Goal: Information Seeking & Learning: Compare options

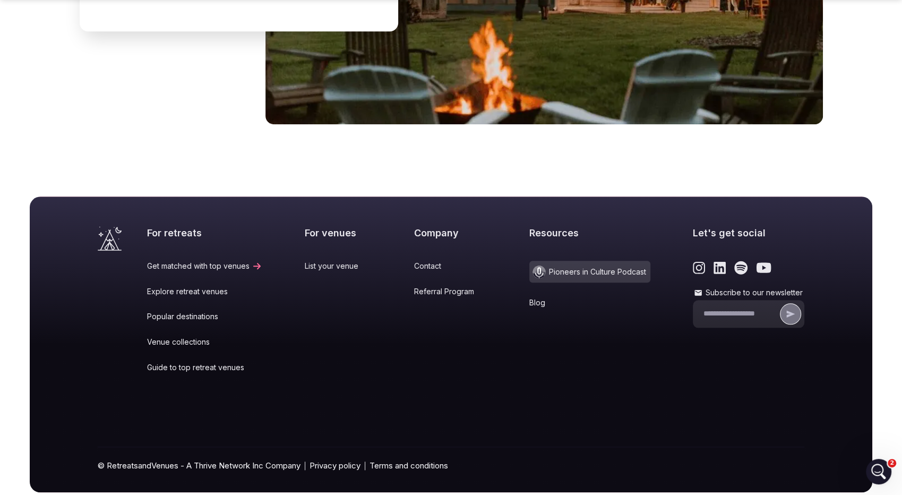
click at [417, 261] on link "Contact" at bounding box center [450, 266] width 73 height 11
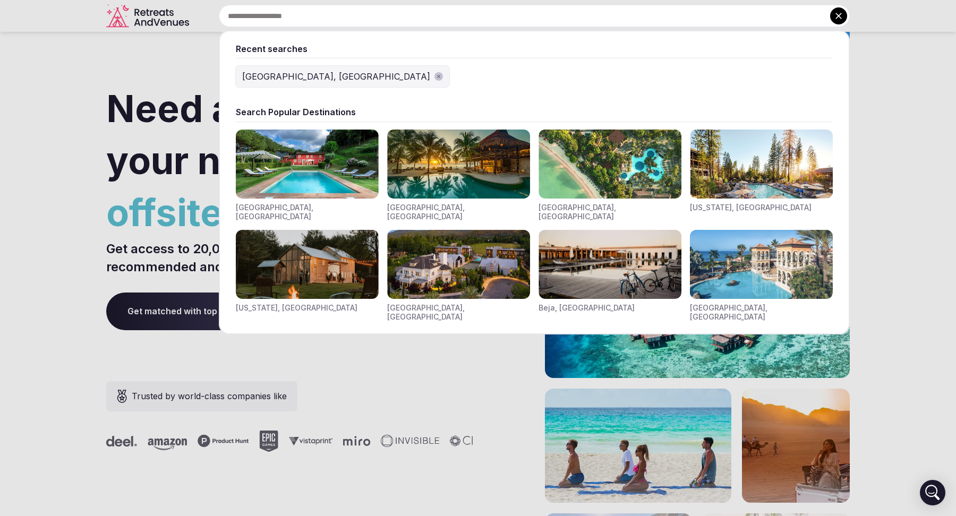
click at [395, 22] on input "text" at bounding box center [534, 16] width 631 height 22
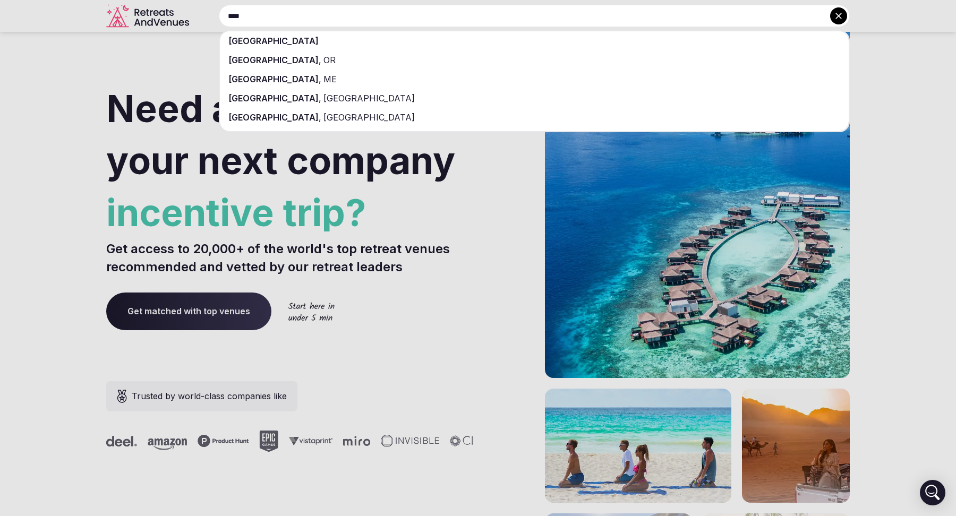
type input "****"
click at [395, 45] on div "[GEOGRAPHIC_DATA]" at bounding box center [534, 40] width 629 height 19
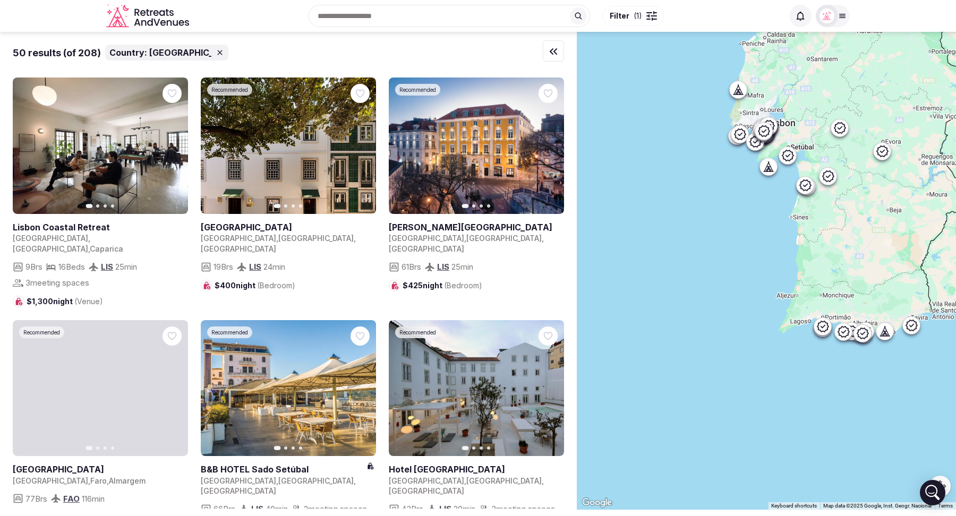
drag, startPoint x: 842, startPoint y: 201, endPoint x: 835, endPoint y: 516, distance: 315.0
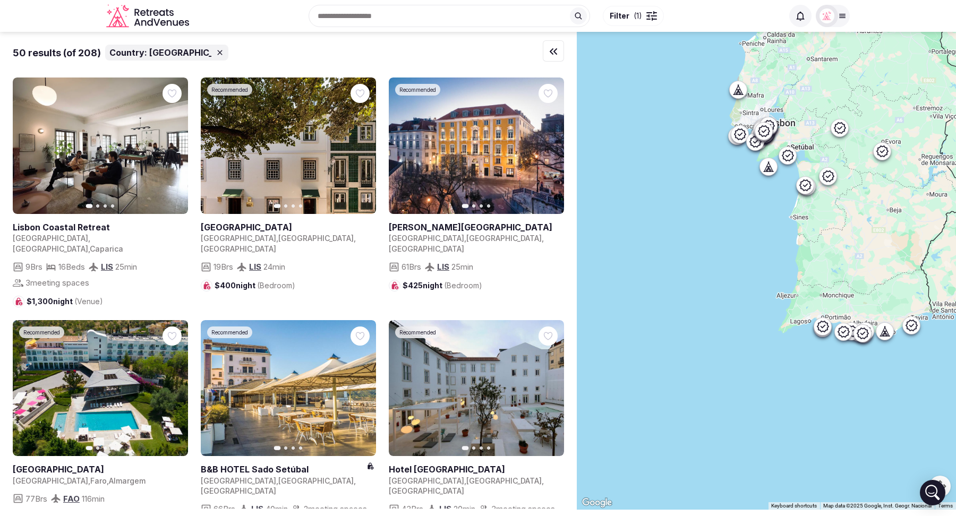
click at [835, 516] on body "Recent searches Portugal Austin, TX Search Popular Destinations Toscana, Italy …" at bounding box center [478, 258] width 956 height 516
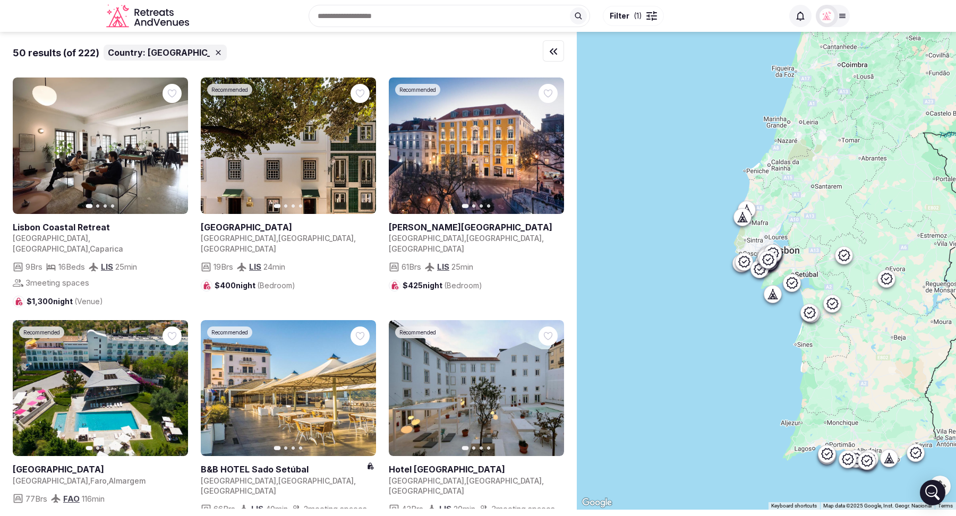
drag, startPoint x: 716, startPoint y: 274, endPoint x: 720, endPoint y: 408, distance: 134.4
click at [720, 408] on div at bounding box center [766, 271] width 379 height 478
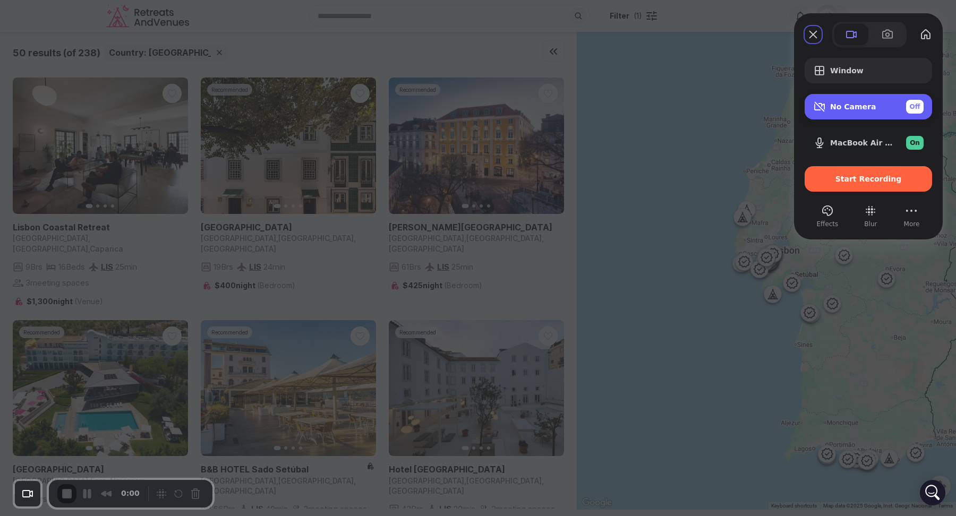
click at [906, 104] on div "Off" at bounding box center [915, 107] width 18 height 14
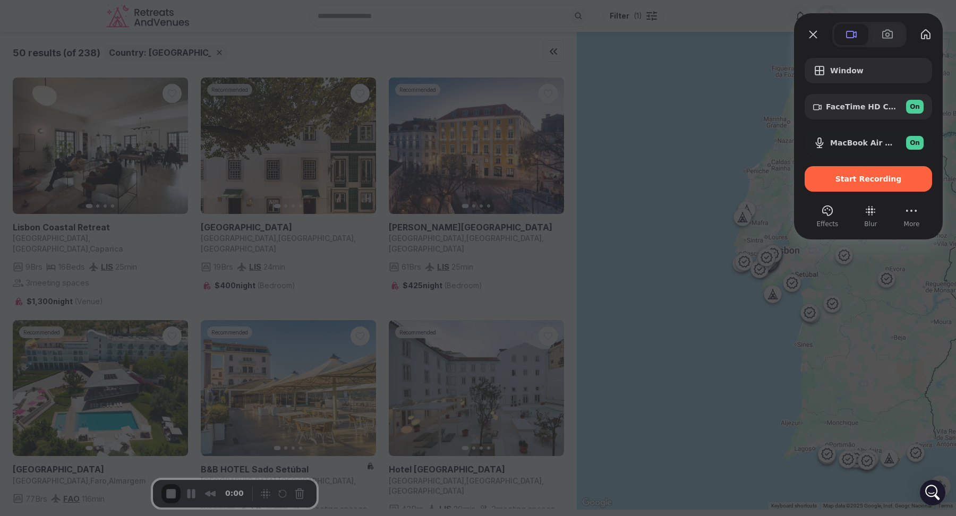
click at [61, 12] on div at bounding box center [478, 258] width 956 height 516
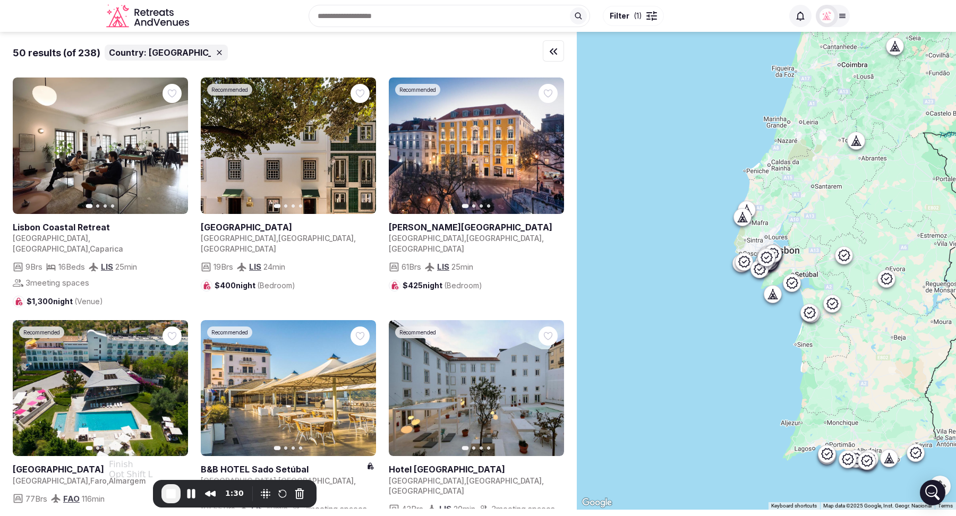
click at [165, 491] on span "End Recording" at bounding box center [171, 494] width 13 height 13
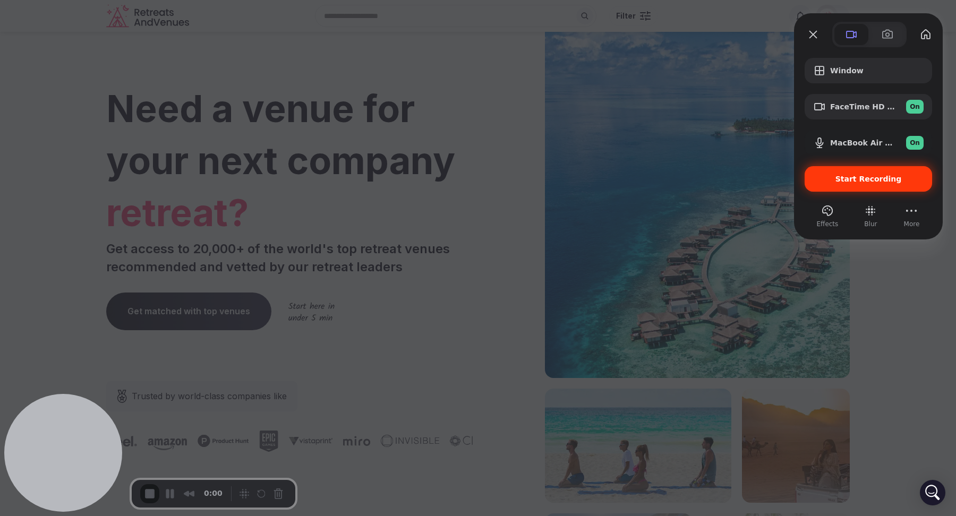
click at [876, 179] on span "Start Recording" at bounding box center [868, 179] width 66 height 8
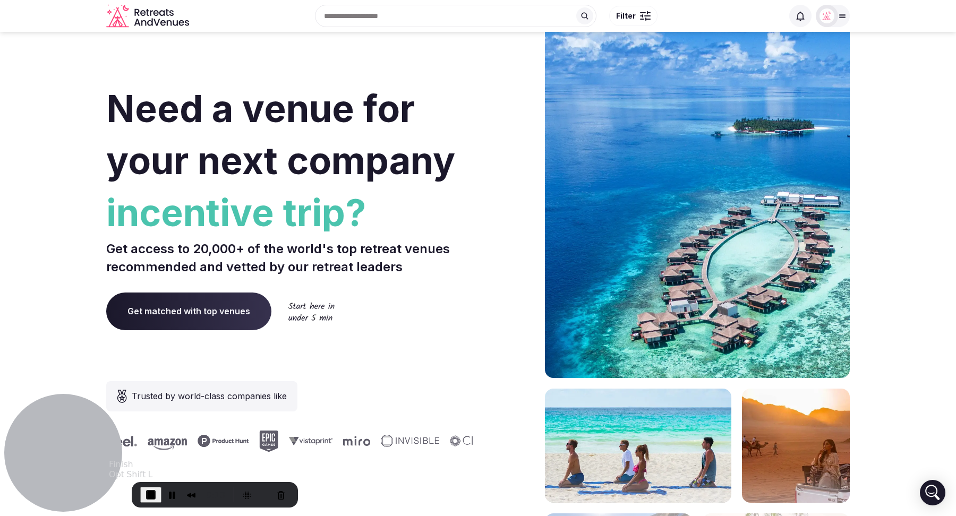
click at [149, 489] on span "End Recording" at bounding box center [150, 495] width 13 height 13
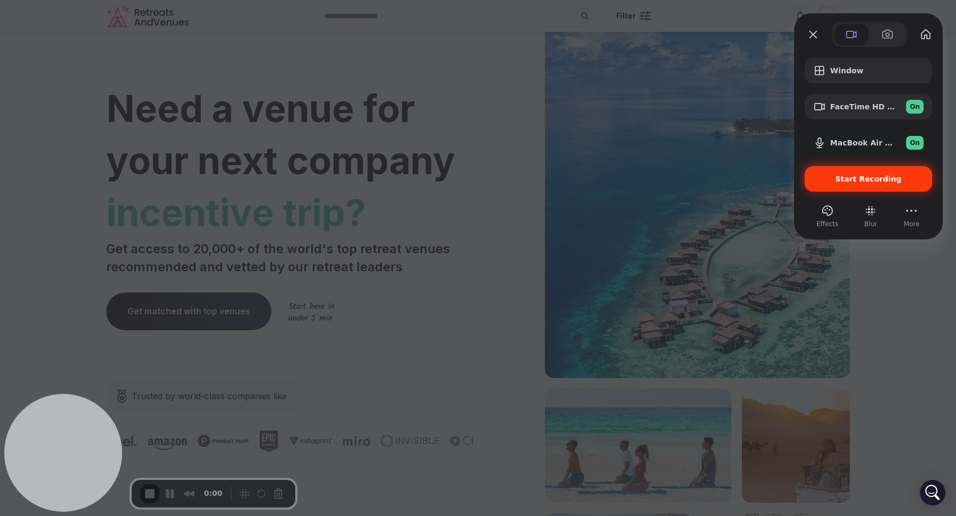
click at [868, 178] on span "Start Recording" at bounding box center [868, 179] width 66 height 8
click at [846, 175] on span "Start Recording" at bounding box center [868, 179] width 66 height 8
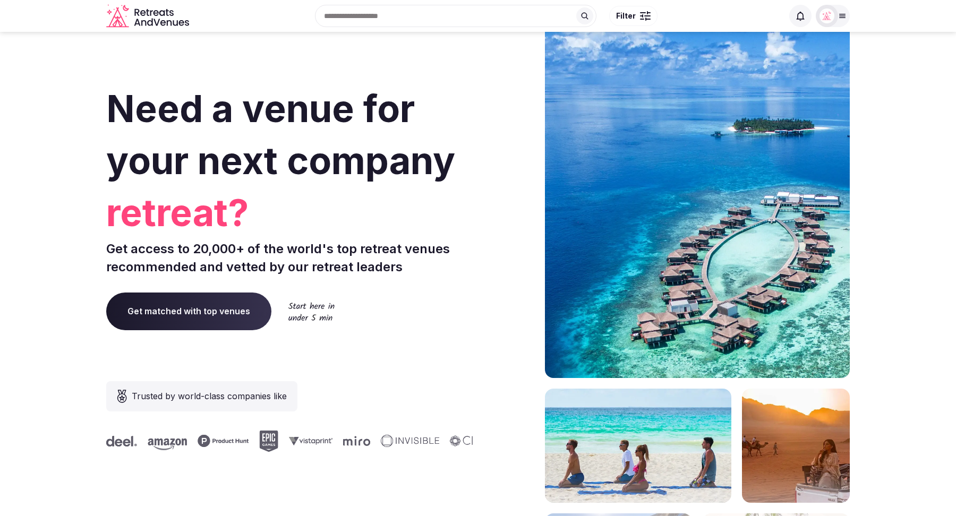
click at [841, 21] on div at bounding box center [833, 16] width 34 height 22
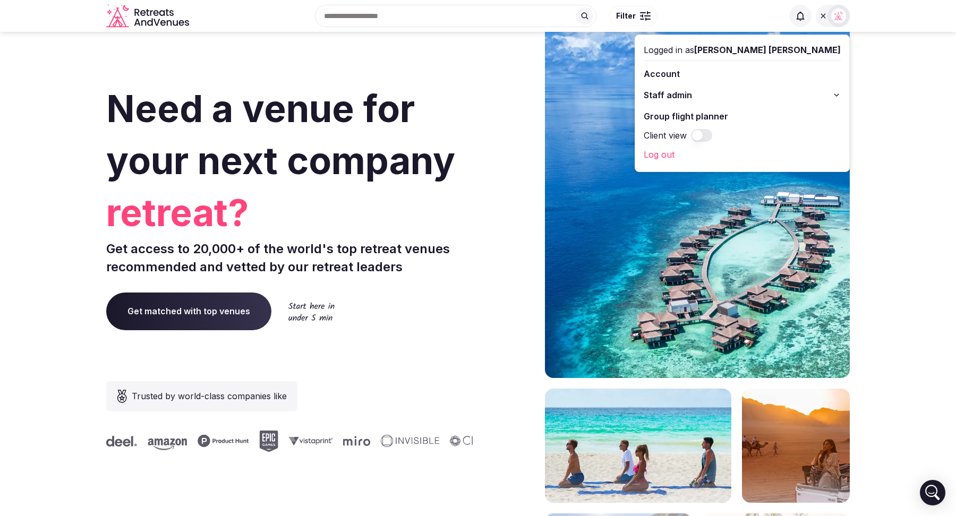
click at [839, 95] on icon at bounding box center [836, 95] width 4 height 2
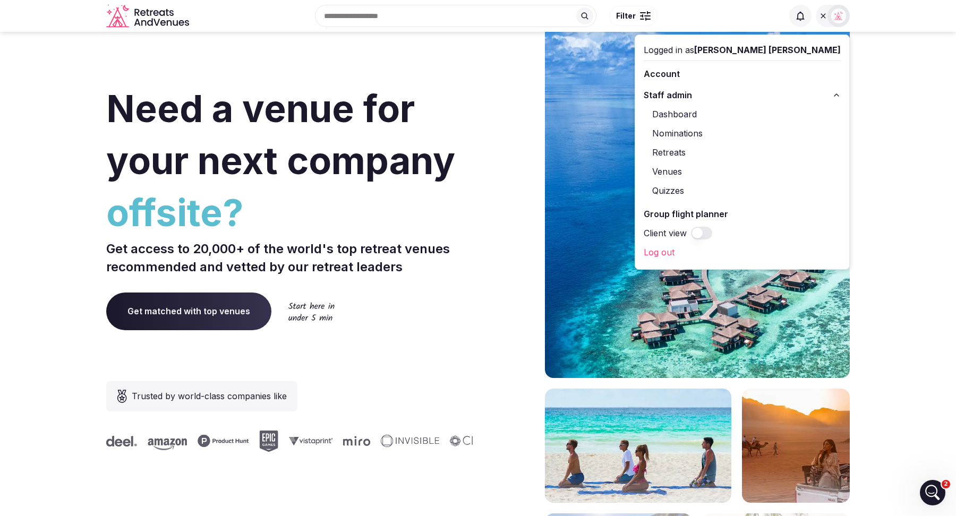
click at [752, 154] on link "Retreats" at bounding box center [742, 152] width 197 height 17
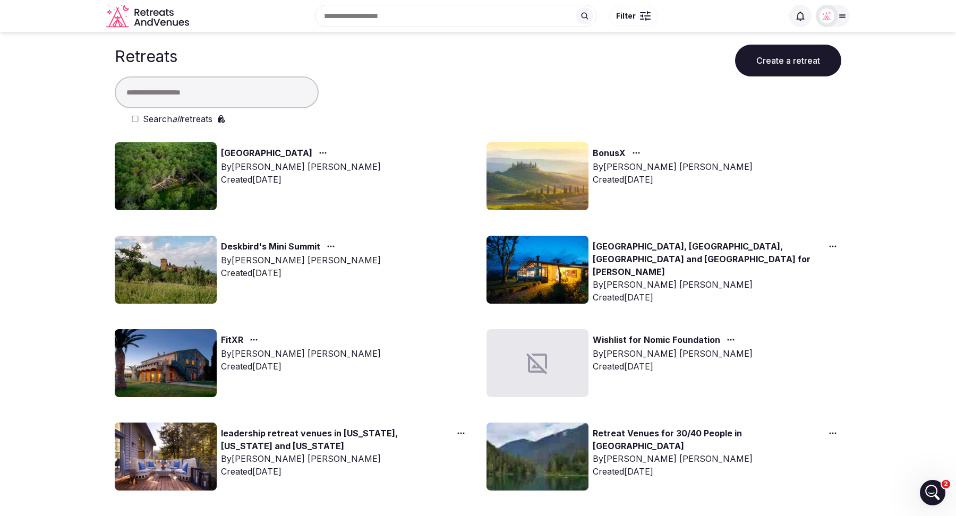
click at [134, 114] on div "Search all retreats" at bounding box center [486, 119] width 709 height 13
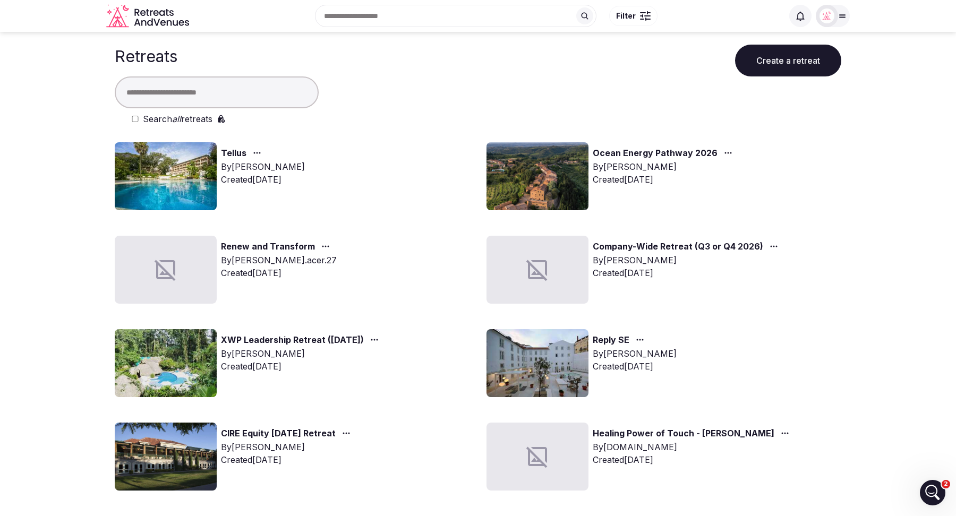
click at [204, 95] on input "text" at bounding box center [217, 92] width 204 height 32
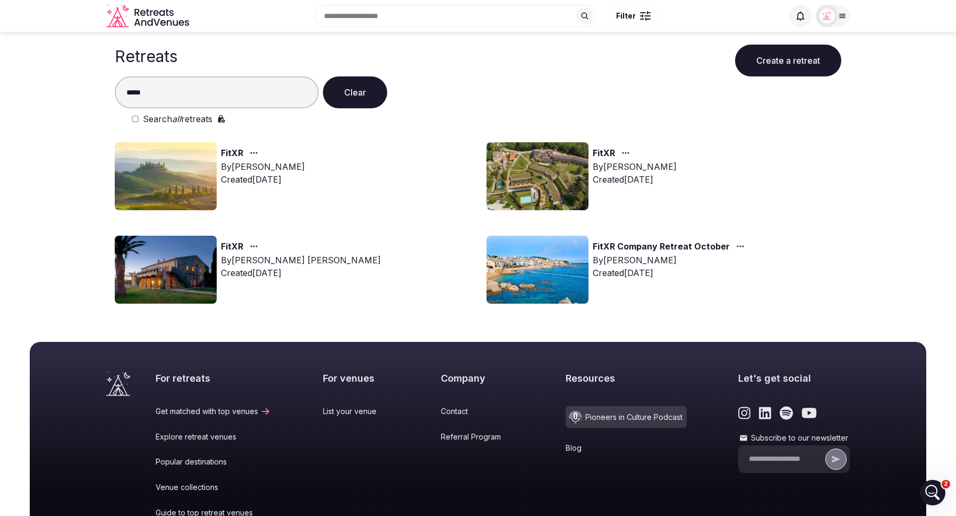
type input "*****"
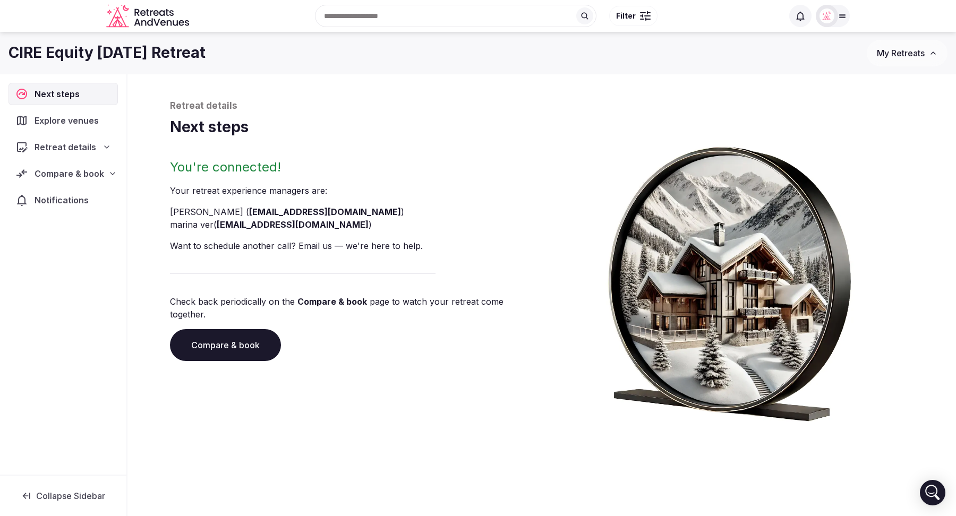
click at [229, 339] on link "Compare & book" at bounding box center [225, 345] width 111 height 32
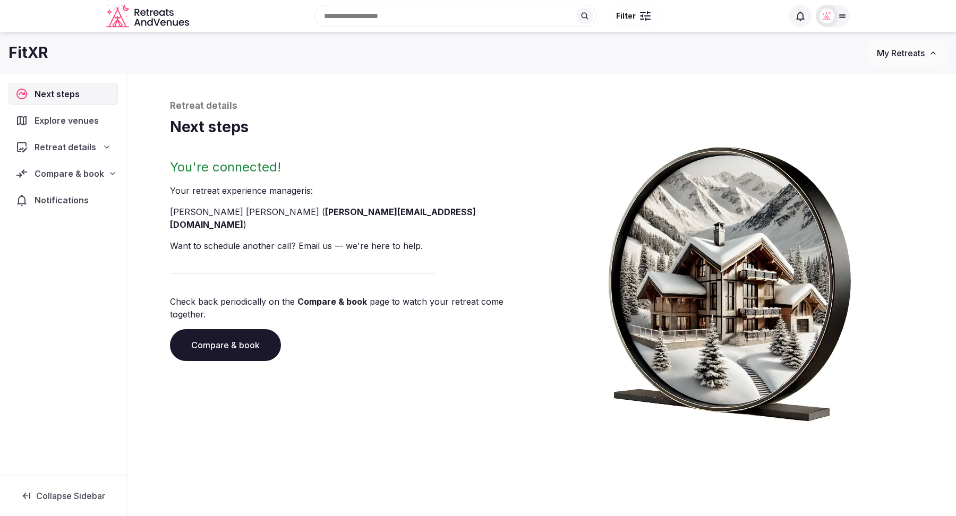
click at [229, 329] on link "Compare & book" at bounding box center [225, 345] width 111 height 32
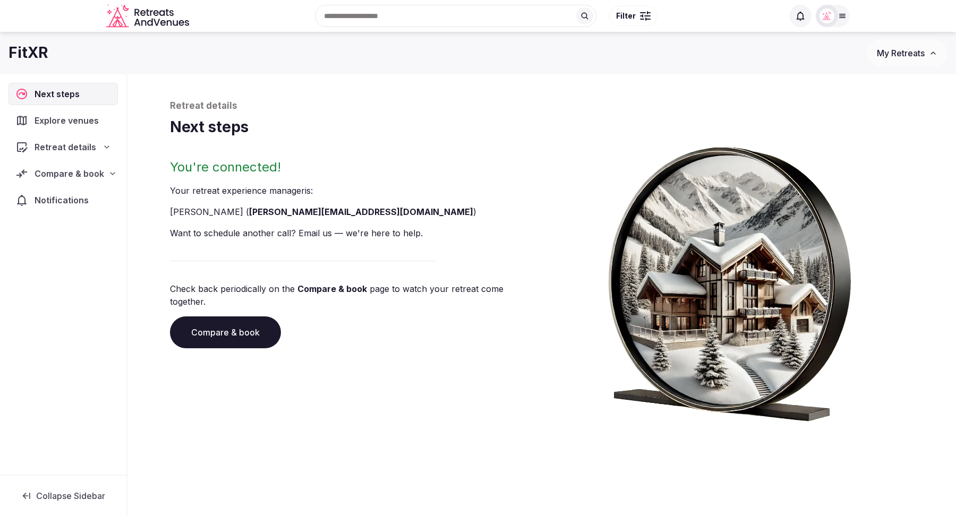
click at [244, 319] on link "Compare & book" at bounding box center [225, 333] width 111 height 32
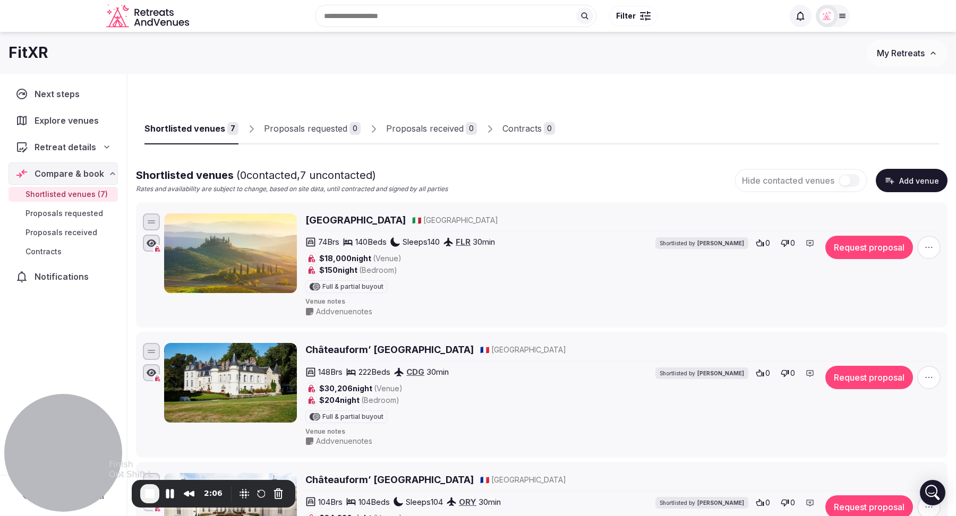
click at [149, 495] on span "End Recording" at bounding box center [149, 494] width 13 height 13
